Goal: Transaction & Acquisition: Purchase product/service

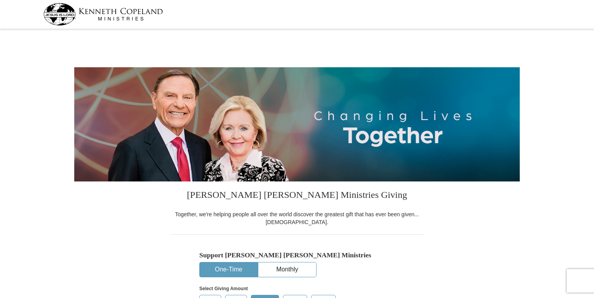
select select "PA"
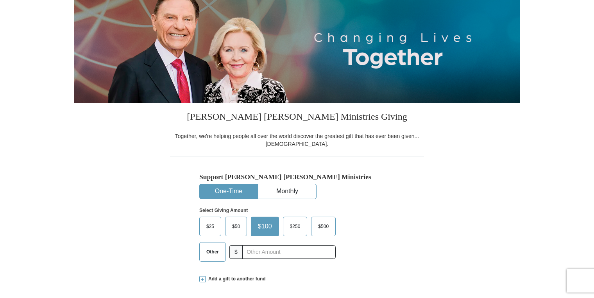
click at [231, 192] on button "One-Time" at bounding box center [229, 191] width 58 height 14
click at [202, 251] on label "Other" at bounding box center [213, 251] width 26 height 19
click at [0, 0] on input "Other" at bounding box center [0, 0] width 0 height 0
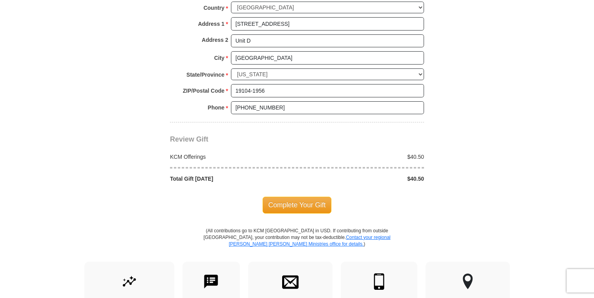
scroll to position [625, 0]
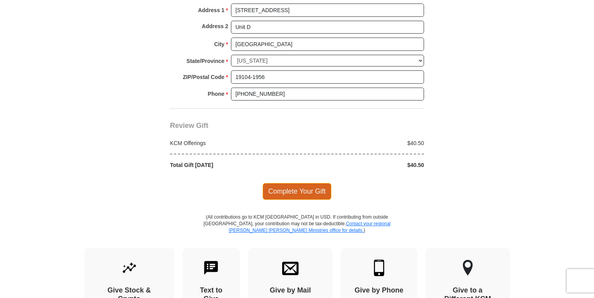
type input "40.50"
click at [319, 190] on span "Complete Your Gift" at bounding box center [297, 191] width 69 height 16
